Goal: Transaction & Acquisition: Purchase product/service

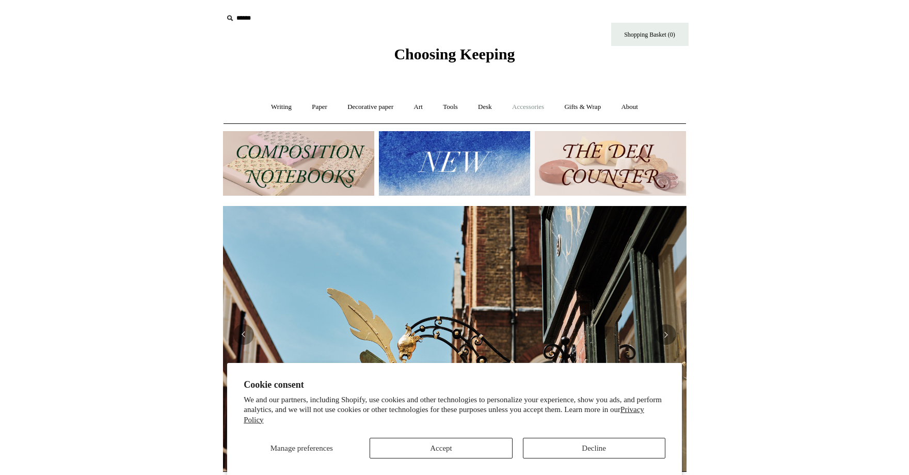
scroll to position [0, 463]
click at [528, 108] on link "Accessories +" at bounding box center [528, 106] width 51 height 27
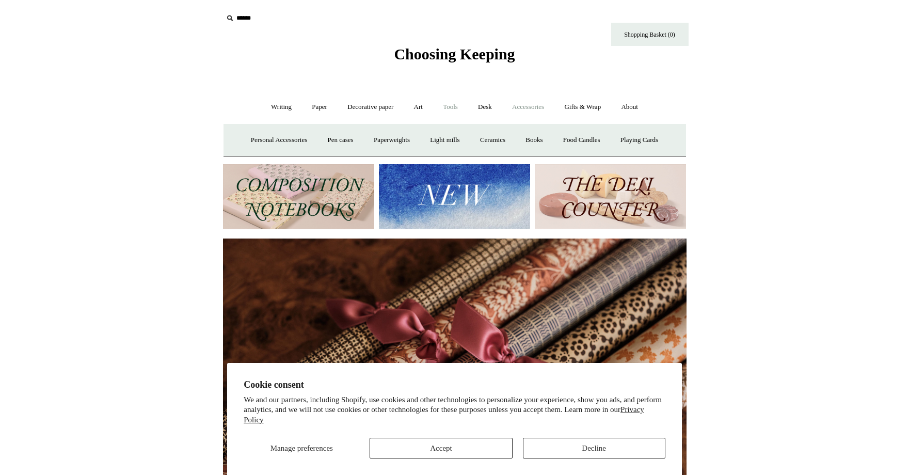
scroll to position [0, 927]
click at [233, 17] on icon at bounding box center [229, 17] width 11 height 11
click at [251, 22] on input "text" at bounding box center [286, 18] width 127 height 19
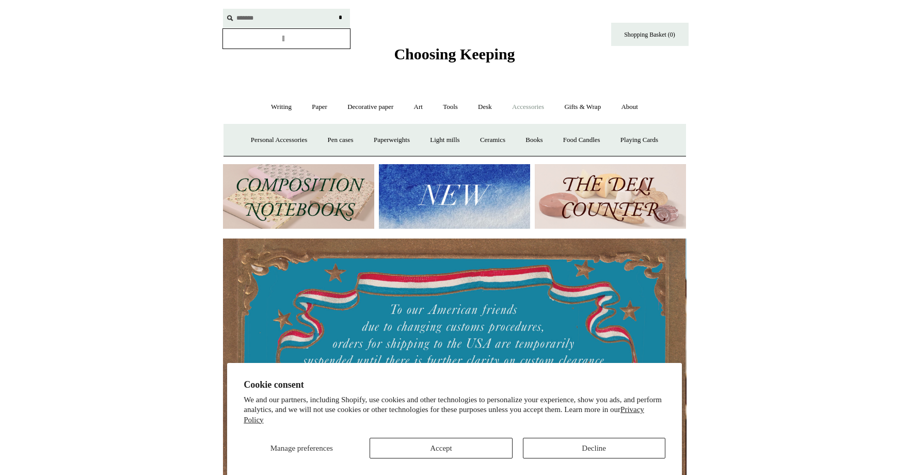
scroll to position [0, 0]
type input "*******"
click at [335, 9] on input "*" at bounding box center [340, 18] width 10 height 18
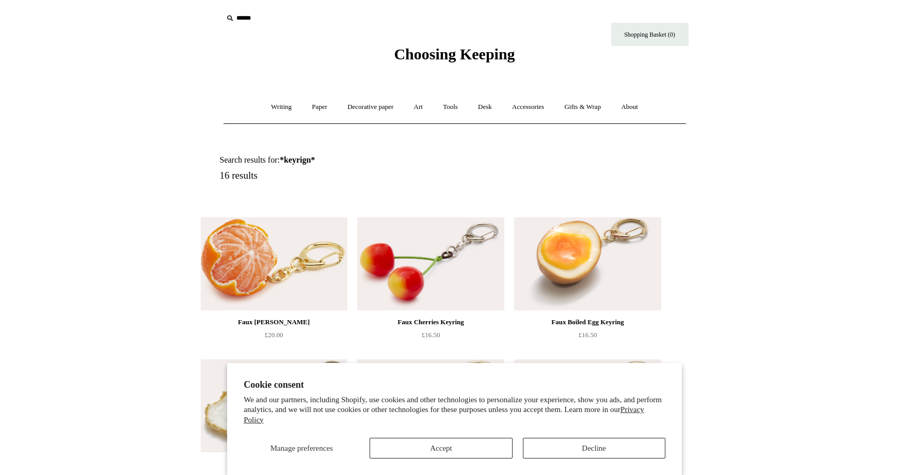
click at [256, 15] on input "text" at bounding box center [286, 18] width 127 height 19
type input "*******"
click at [335, 9] on input "*" at bounding box center [340, 18] width 10 height 18
click at [614, 449] on button "Decline" at bounding box center [594, 448] width 142 height 21
